Goal: Navigation & Orientation: Understand site structure

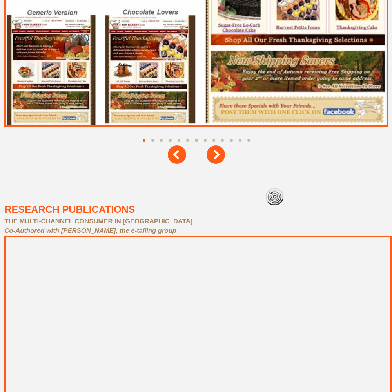
scroll to position [3530, 0]
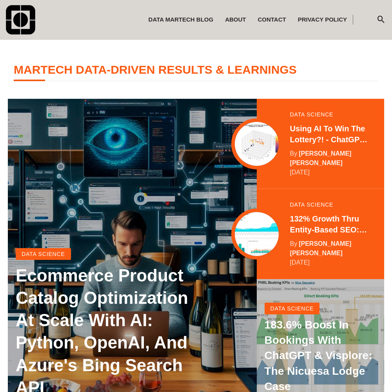
scroll to position [155, 0]
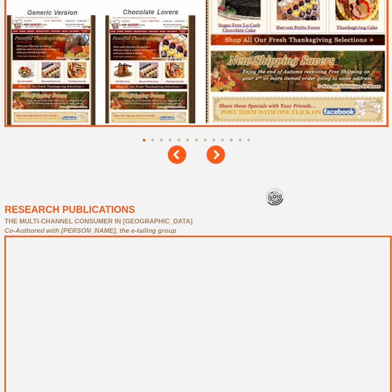
scroll to position [3530, 0]
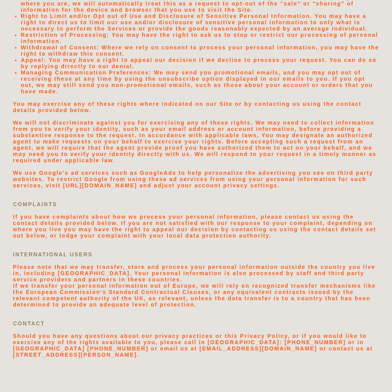
scroll to position [1667, 0]
